Goal: Transaction & Acquisition: Subscribe to service/newsletter

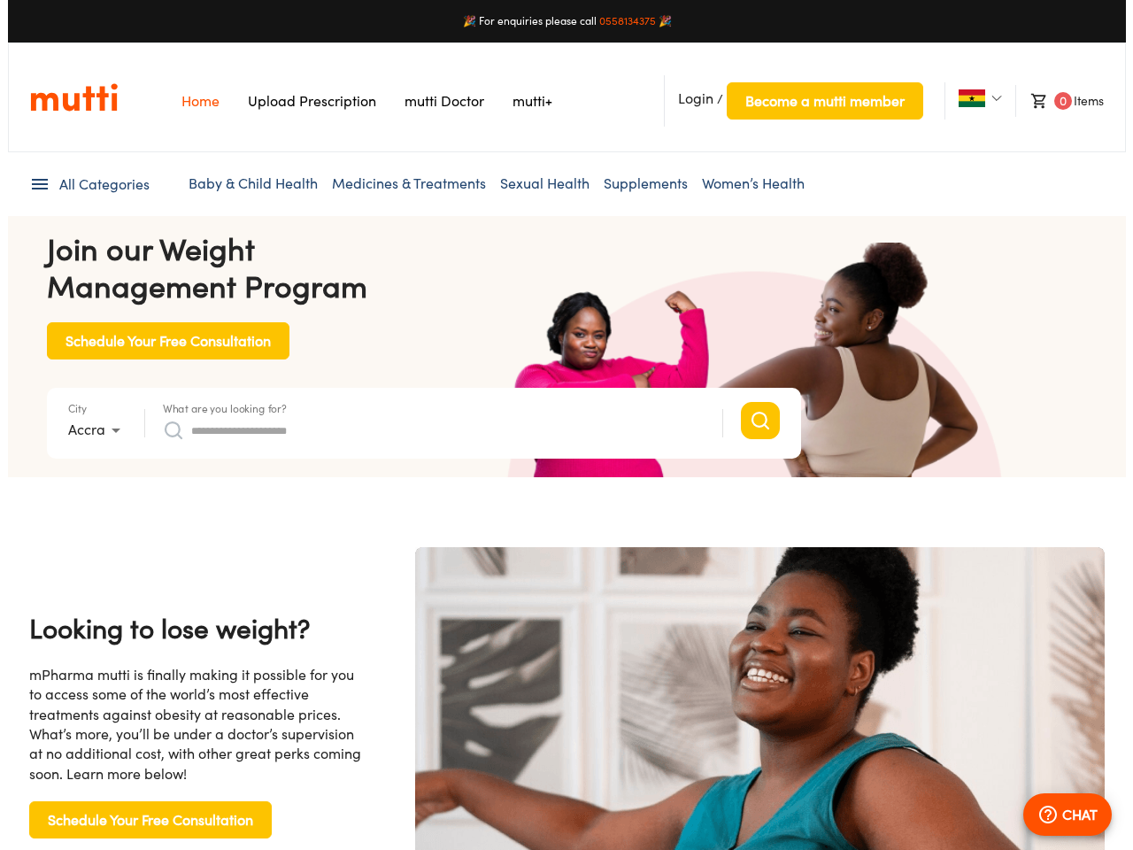
scroll to position [0, 3648]
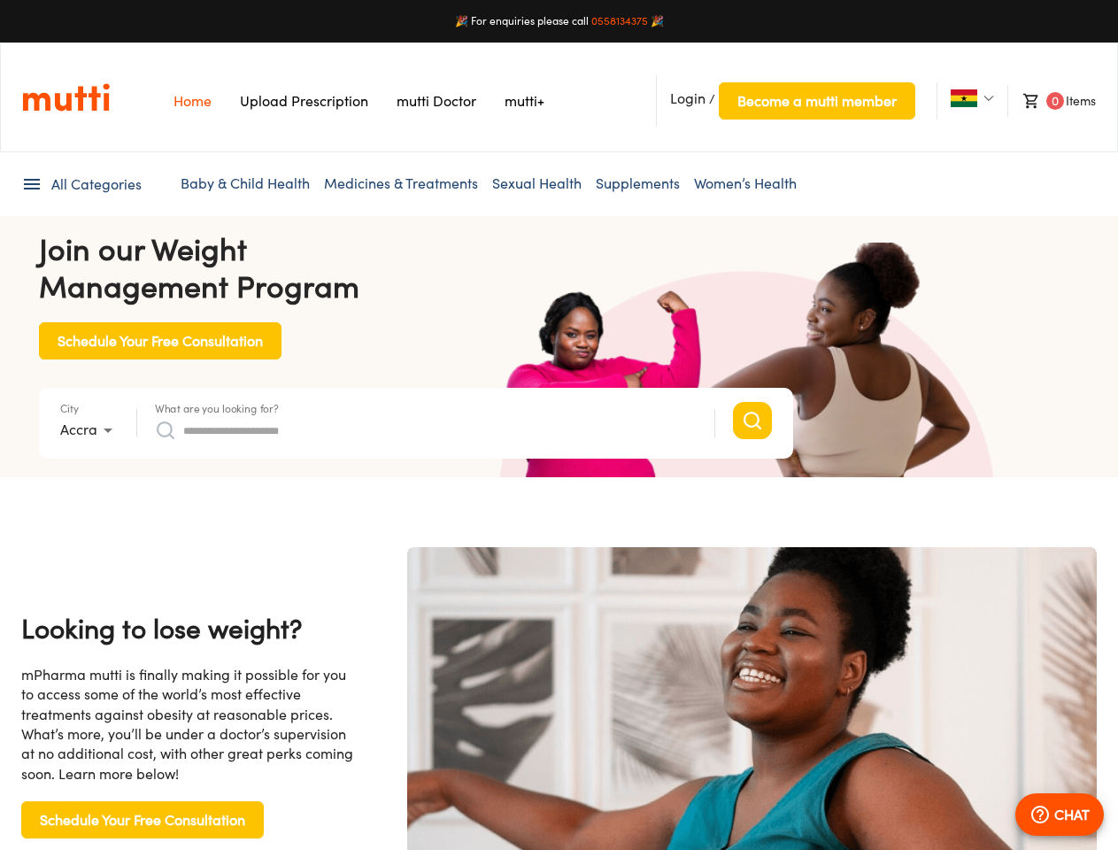
click at [688, 98] on span "Login" at bounding box center [687, 98] width 35 height 18
click at [816, 101] on span "Become a mutti member" at bounding box center [817, 101] width 159 height 25
click at [963, 98] on img at bounding box center [964, 98] width 27 height 18
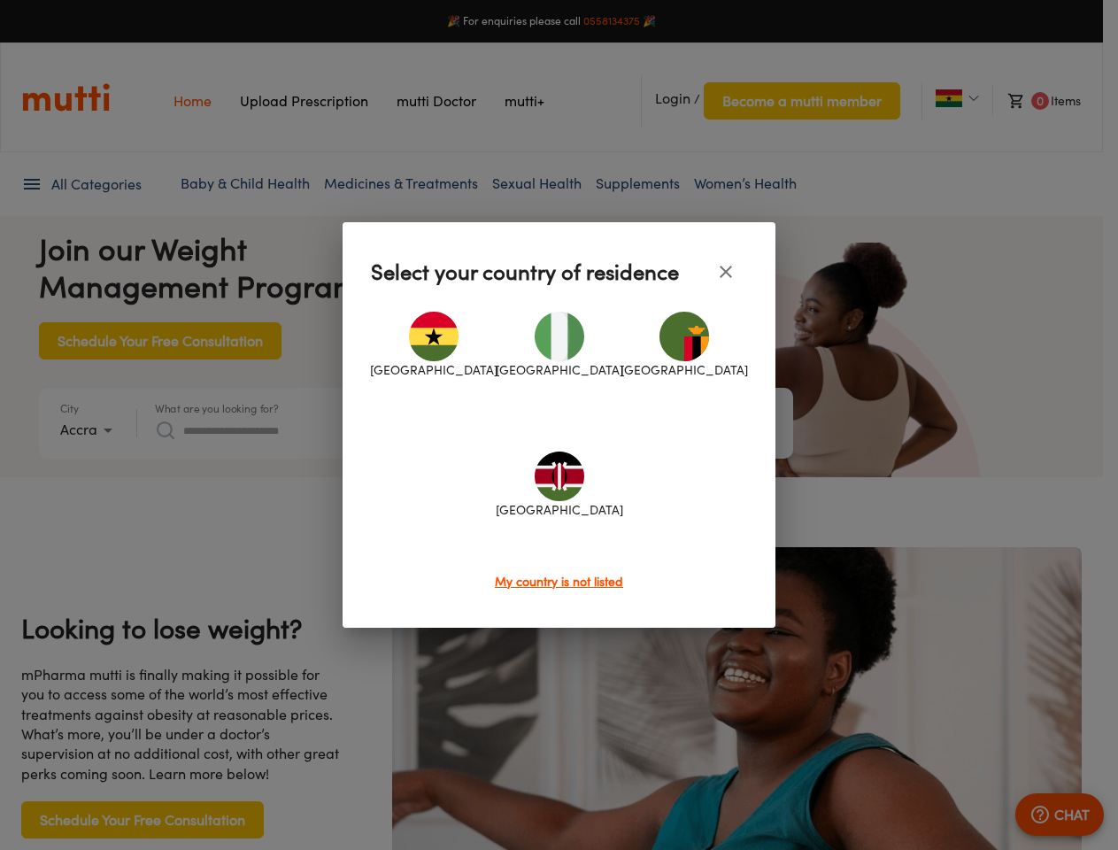
click at [1051, 101] on div at bounding box center [559, 425] width 1118 height 850
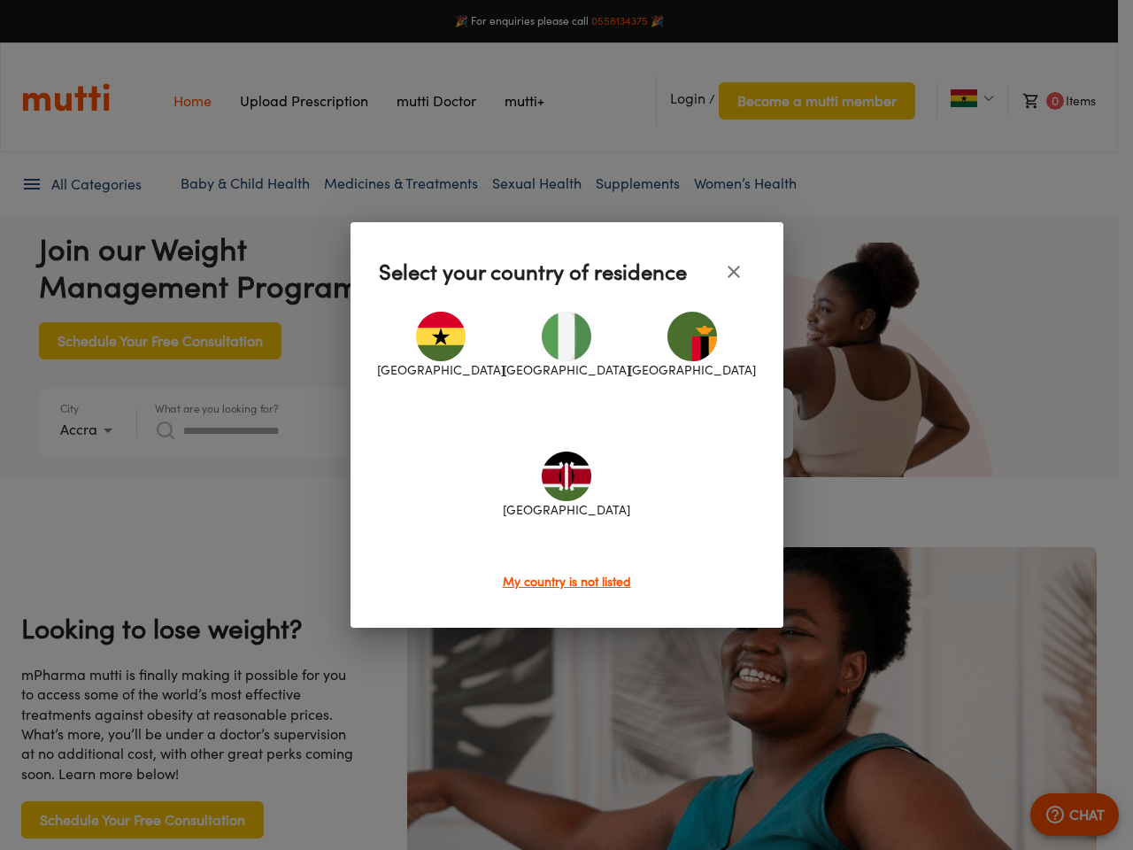
click at [81, 184] on div at bounding box center [566, 425] width 1133 height 850
click at [89, 430] on div at bounding box center [566, 425] width 1133 height 850
click at [217, 408] on div at bounding box center [566, 425] width 1133 height 850
click at [426, 430] on div "[GEOGRAPHIC_DATA] [GEOGRAPHIC_DATA] [GEOGRAPHIC_DATA] [GEOGRAPHIC_DATA]" at bounding box center [567, 432] width 376 height 279
click at [1060, 815] on div at bounding box center [566, 425] width 1133 height 850
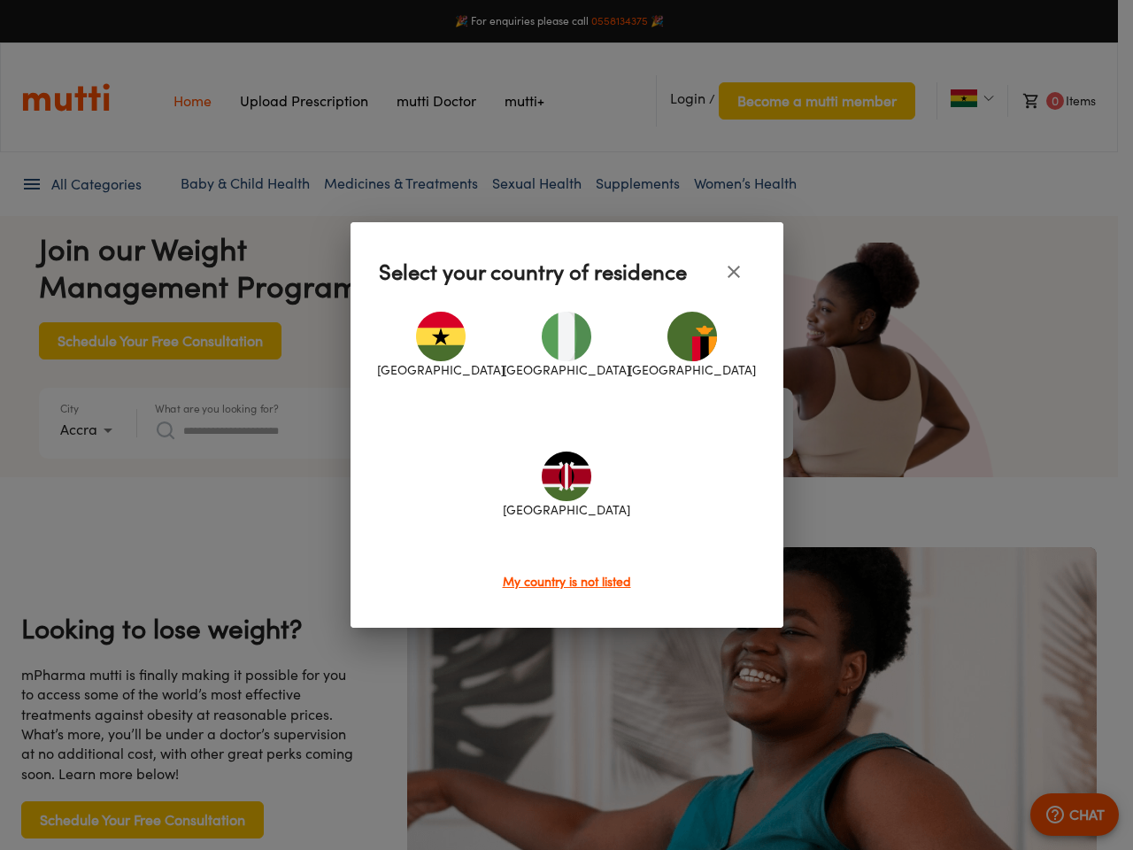
scroll to position [0, 0]
